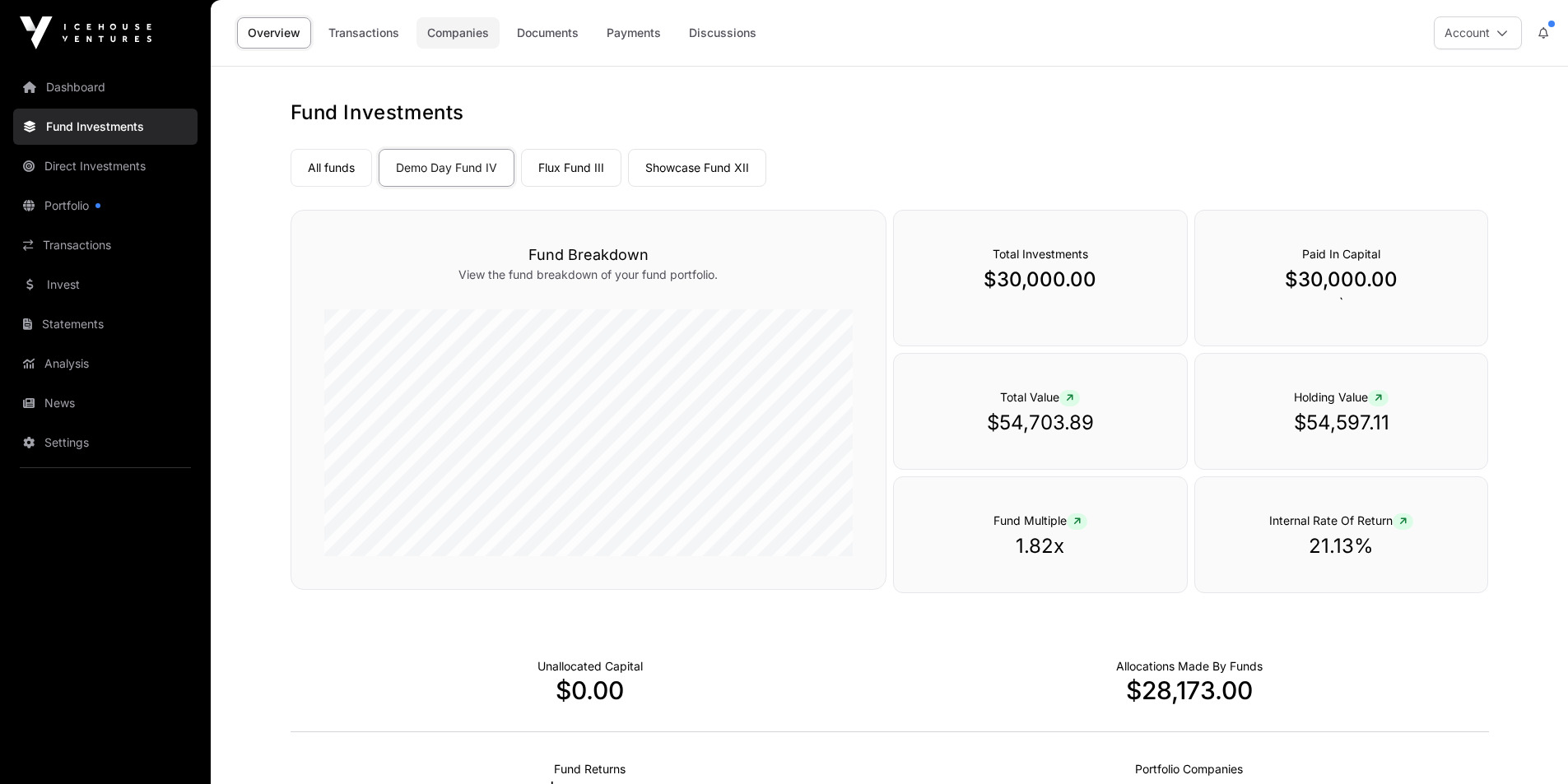
click at [453, 34] on link "Companies" at bounding box center [458, 33] width 83 height 31
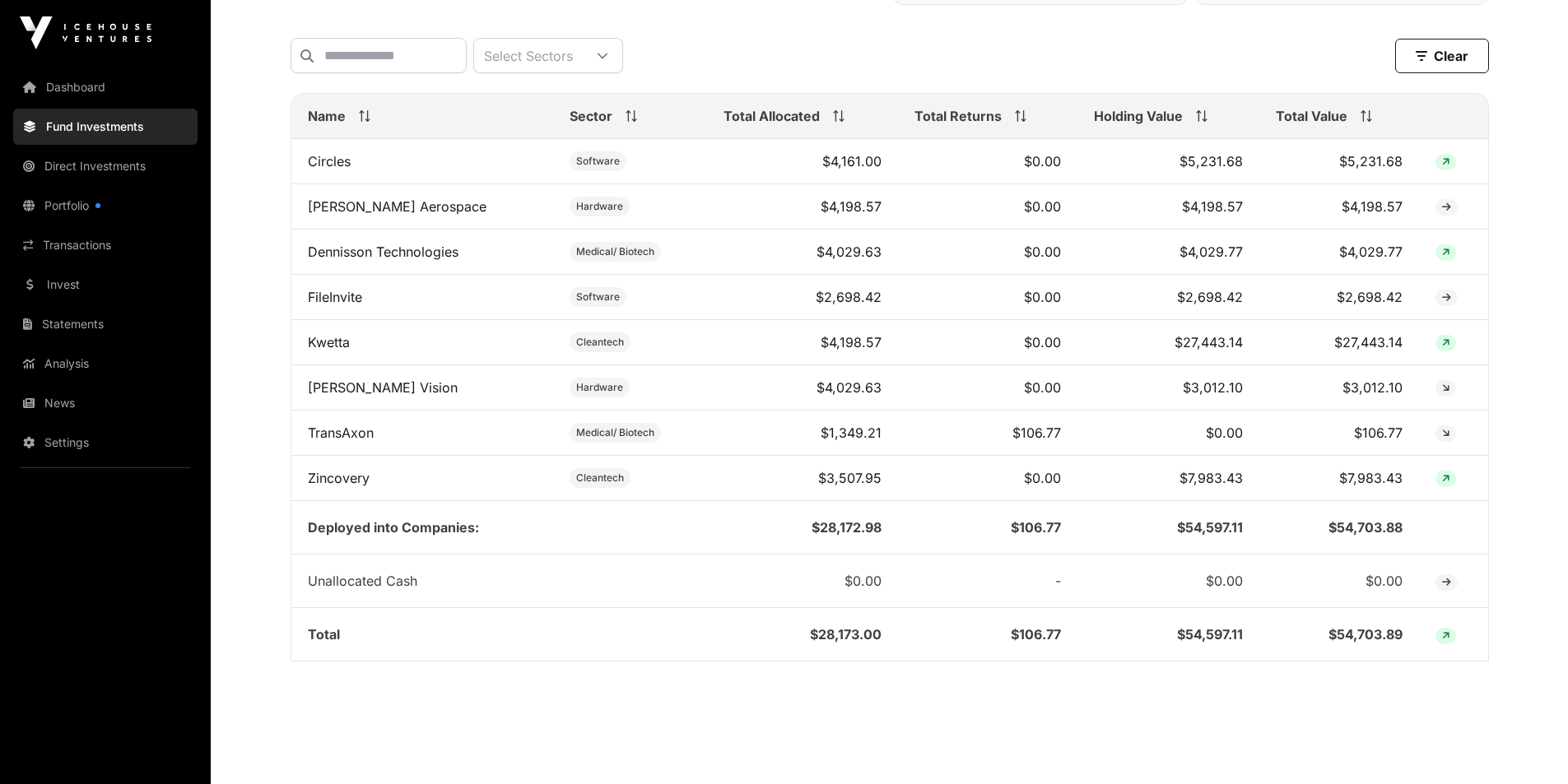
scroll to position [632, 0]
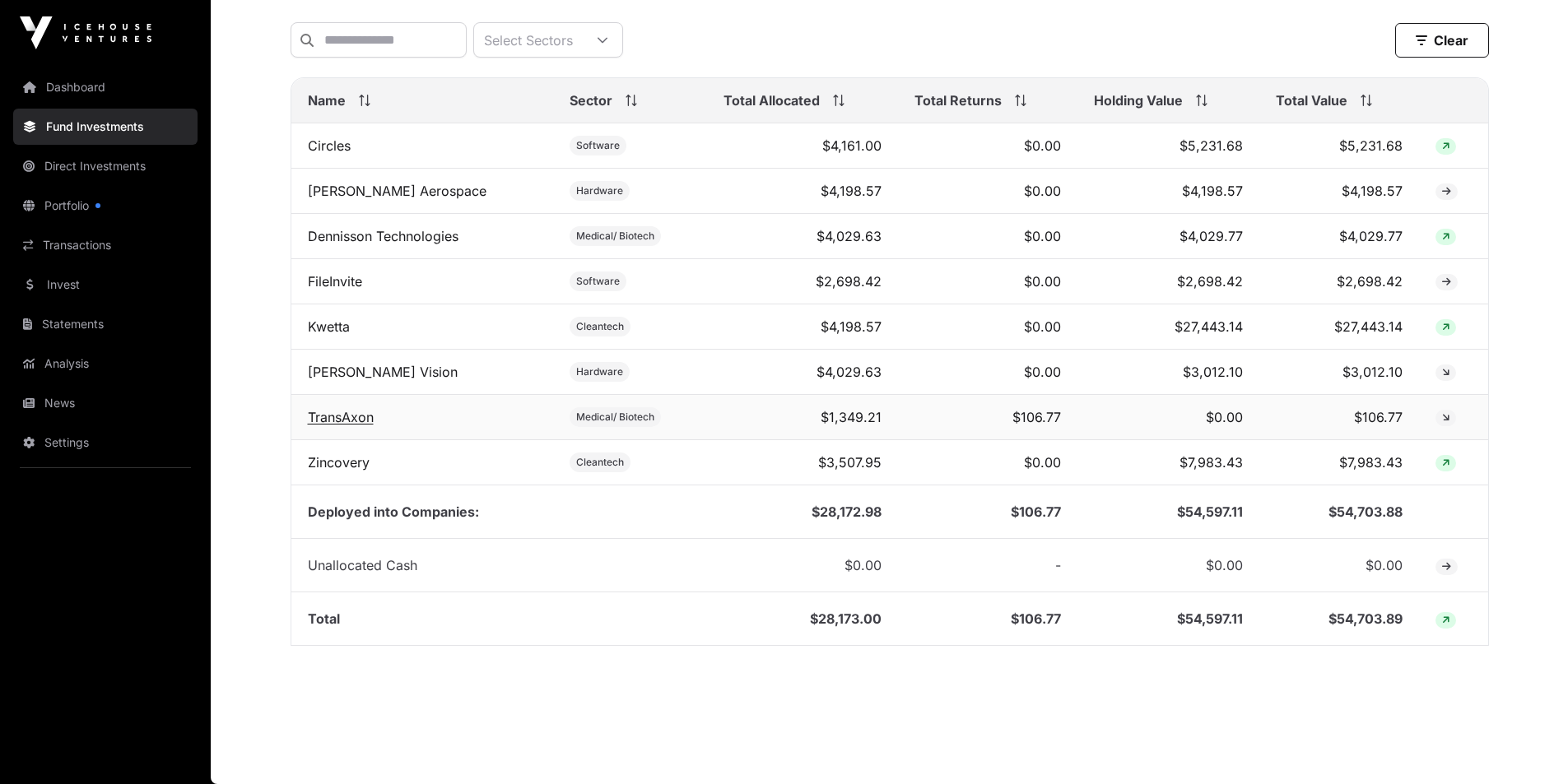
click at [348, 420] on link "TransAxon" at bounding box center [340, 417] width 66 height 17
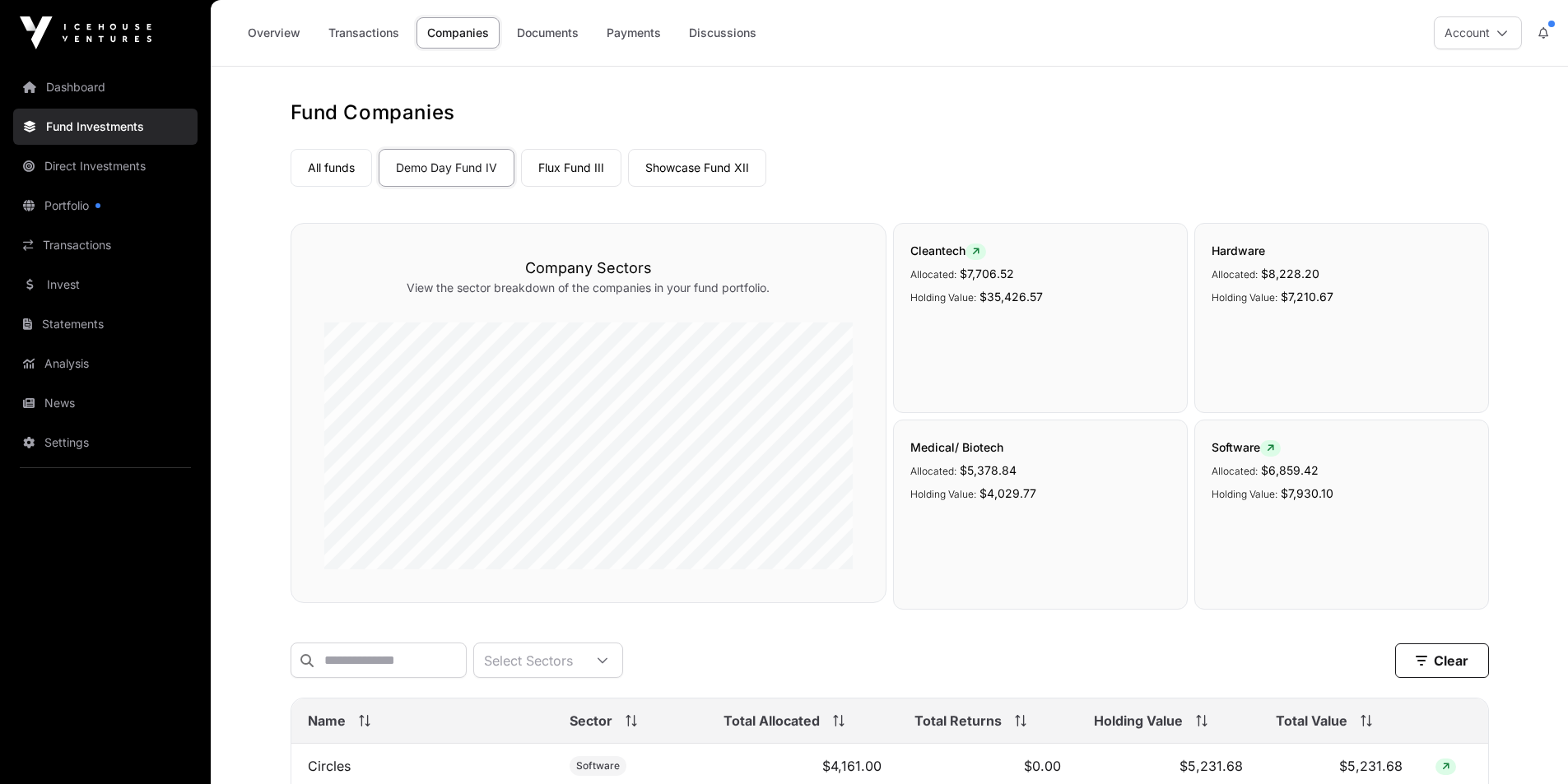
scroll to position [632, 0]
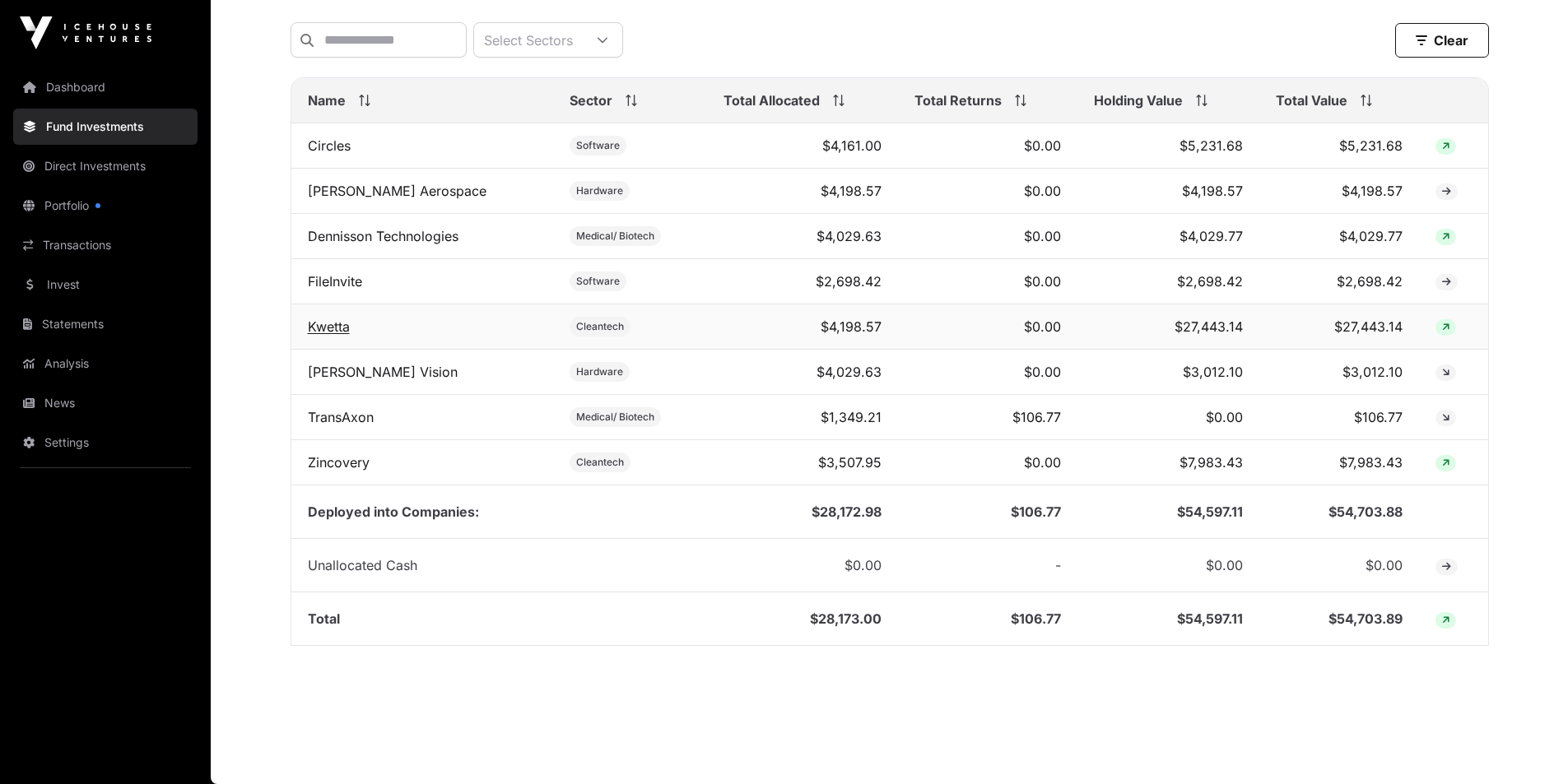
click at [321, 330] on link "Kwetta" at bounding box center [328, 327] width 42 height 17
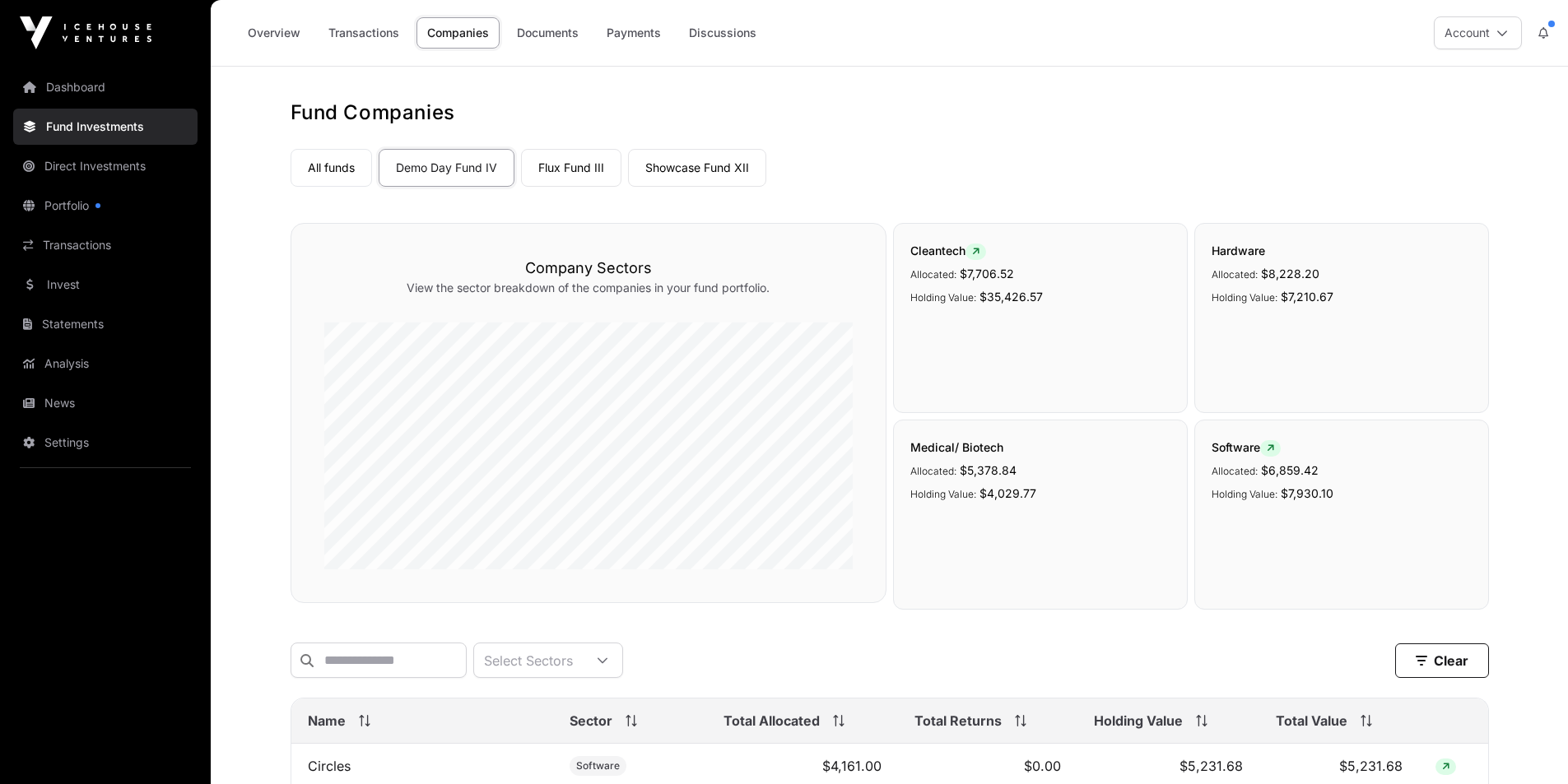
scroll to position [632, 0]
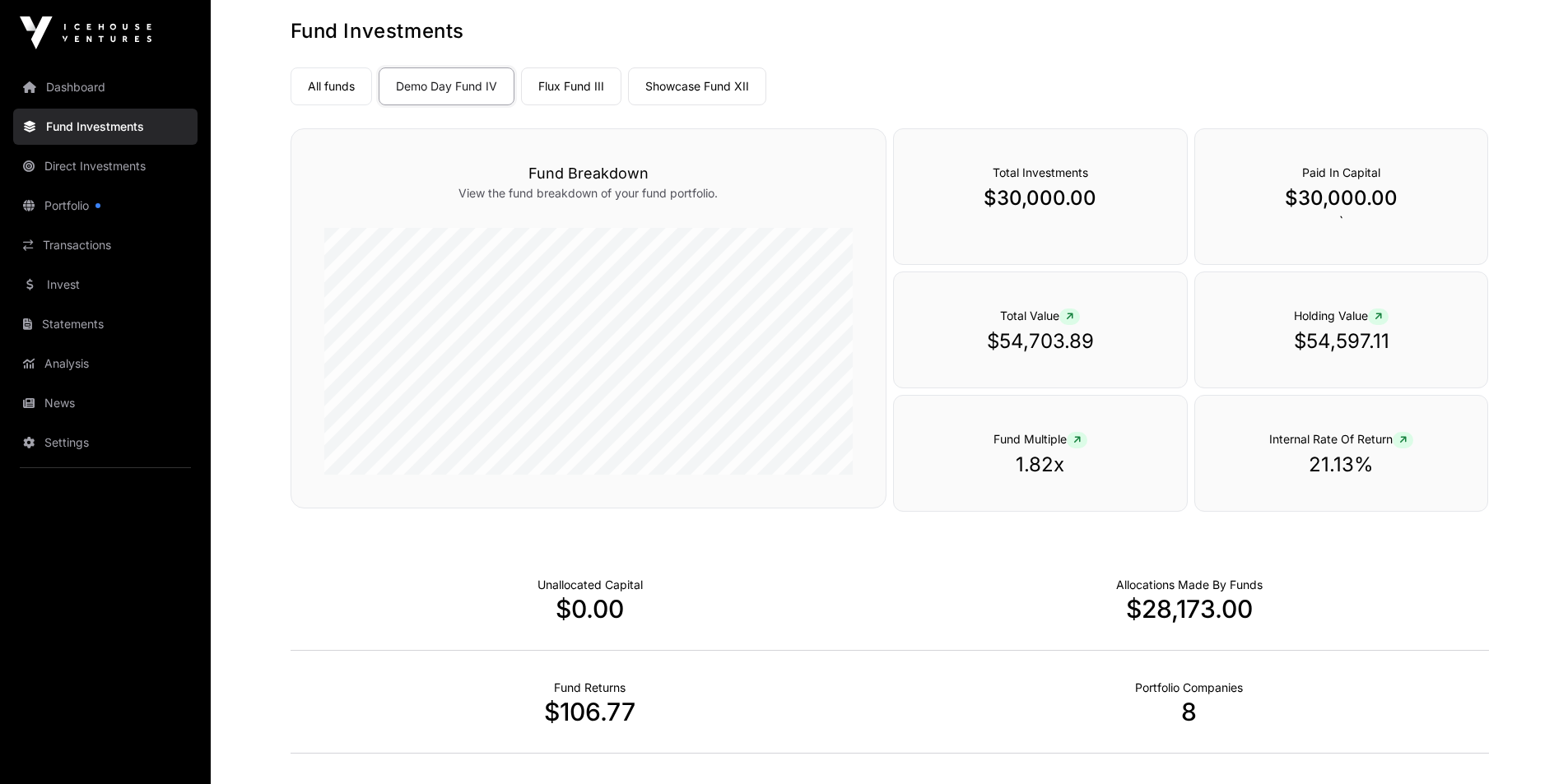
scroll to position [82, 0]
click at [581, 89] on link "Flux Fund III" at bounding box center [571, 85] width 101 height 38
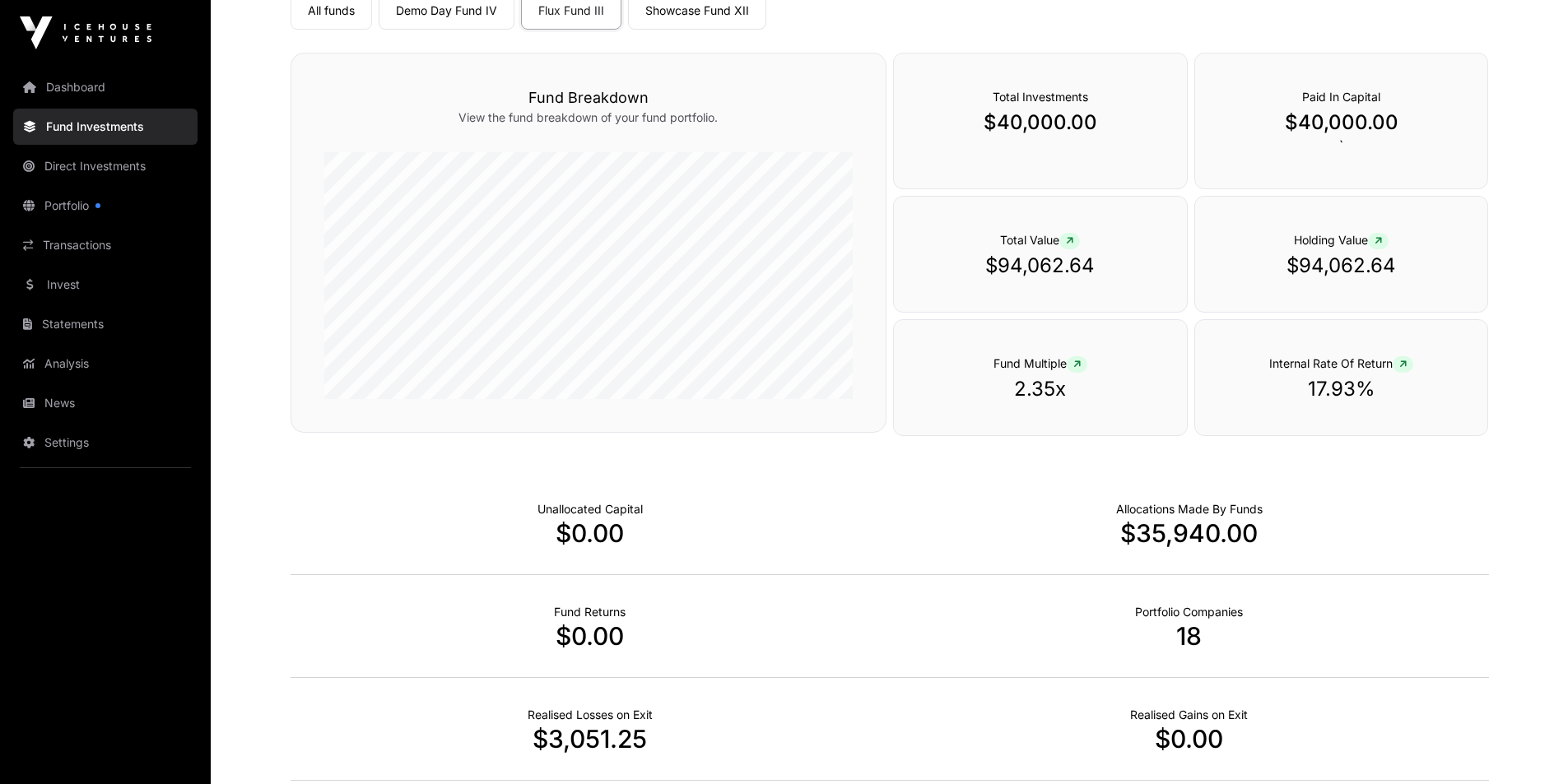
scroll to position [148, 0]
